Goal: Browse casually

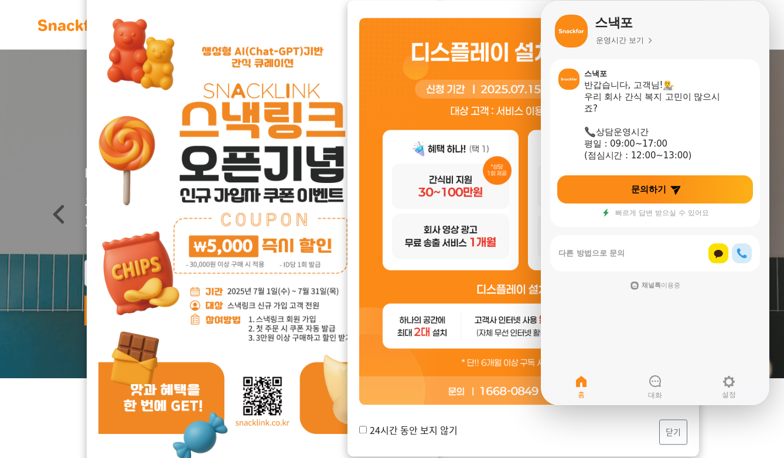
click at [735, 436] on p "업계의 리더 기업들과 함께 만들어갑니다!" at bounding box center [392, 441] width 732 height 14
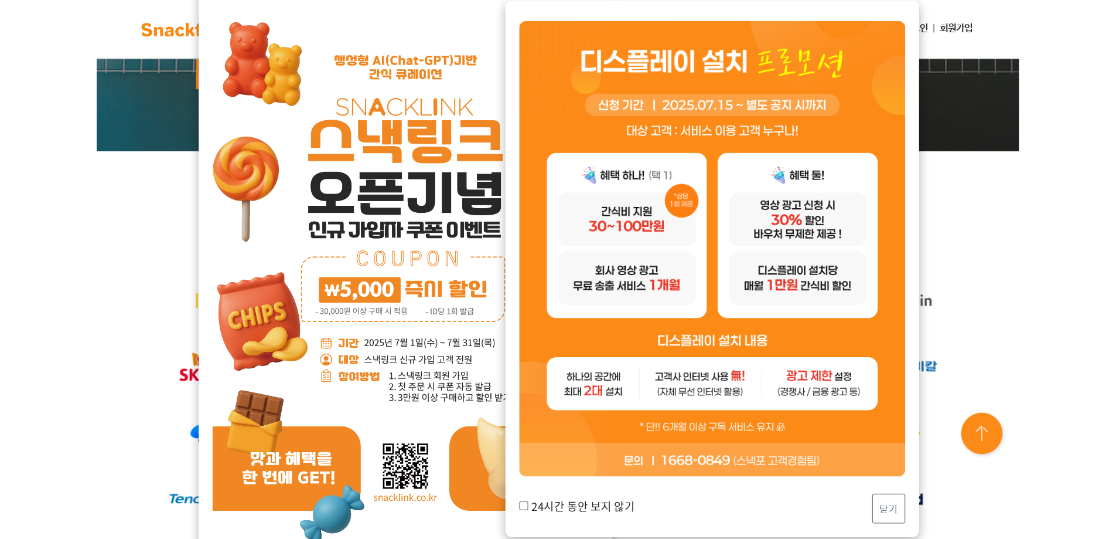
scroll to position [254, 0]
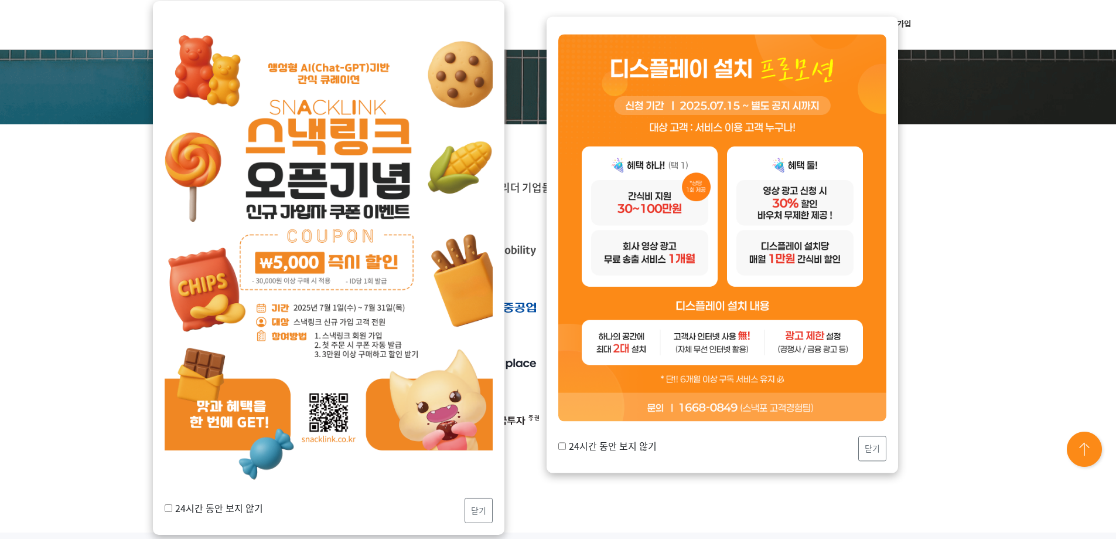
click at [560, 447] on input "24시간 동안 보지 않기" at bounding box center [562, 446] width 8 height 8
checkbox input "true"
click at [783, 447] on button "닫기" at bounding box center [872, 447] width 28 height 25
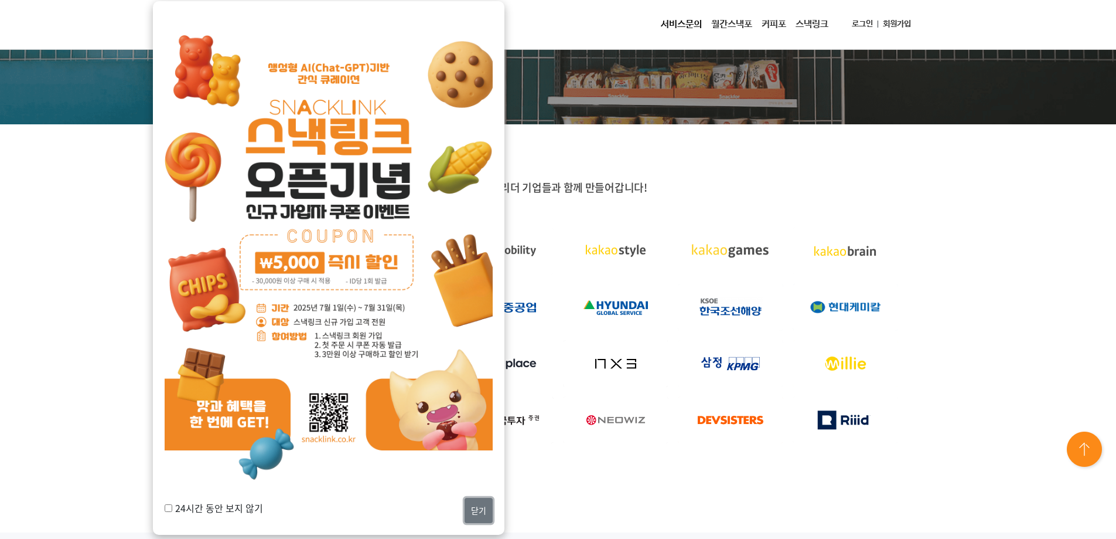
click at [487, 457] on button "닫기" at bounding box center [479, 509] width 28 height 25
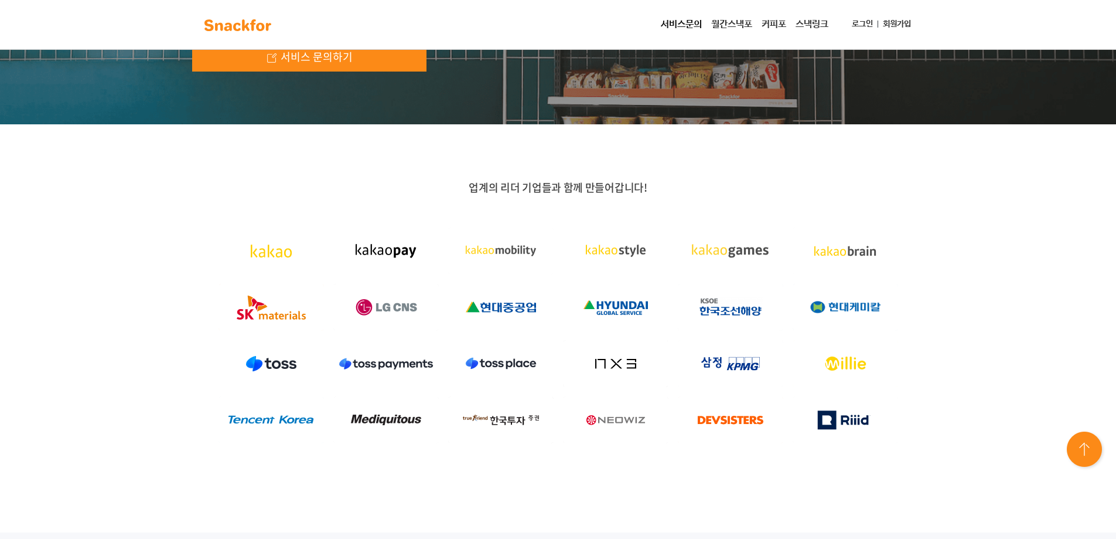
scroll to position [0, 0]
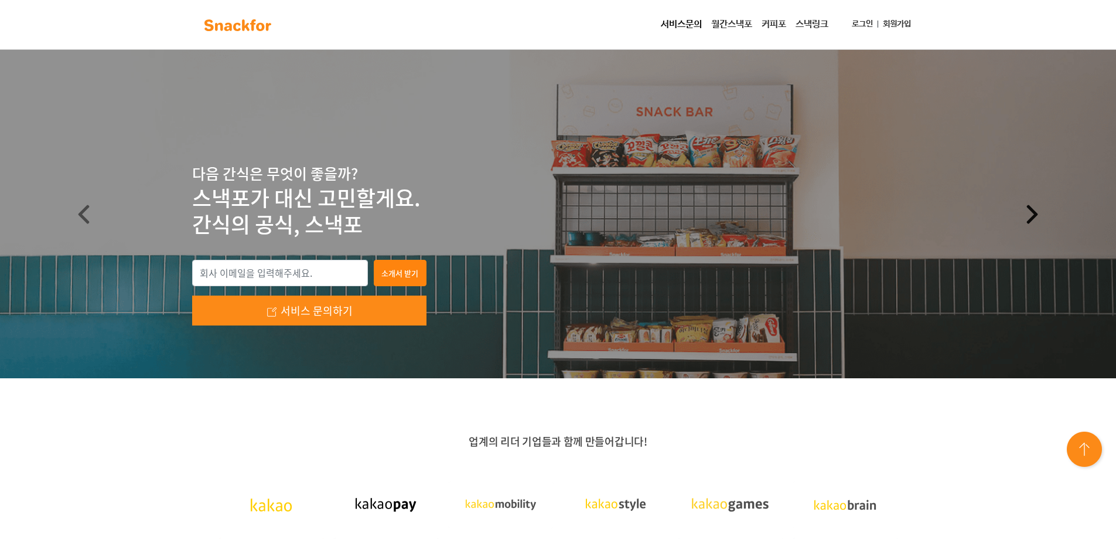
click at [783, 205] on span at bounding box center [1032, 214] width 19 height 19
